Goal: Navigation & Orientation: Go to known website

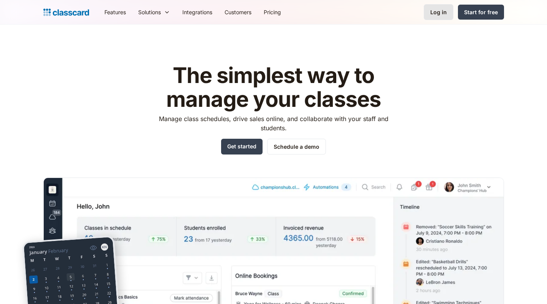
click at [431, 15] on link "Log in" at bounding box center [439, 12] width 30 height 16
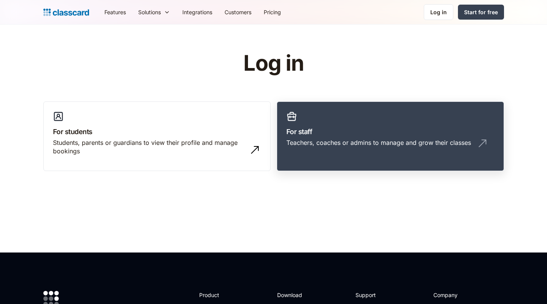
click at [318, 153] on link "For staff Teachers, coaches or admins to manage and grow their classes" at bounding box center [390, 136] width 227 height 70
